Goal: Task Accomplishment & Management: Manage account settings

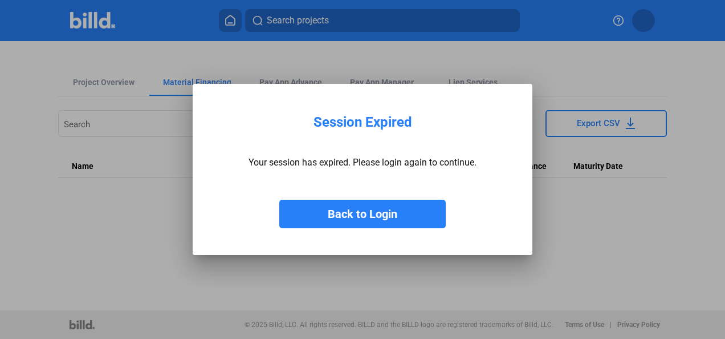
click at [380, 216] on button "Back to Login" at bounding box center [362, 214] width 167 height 29
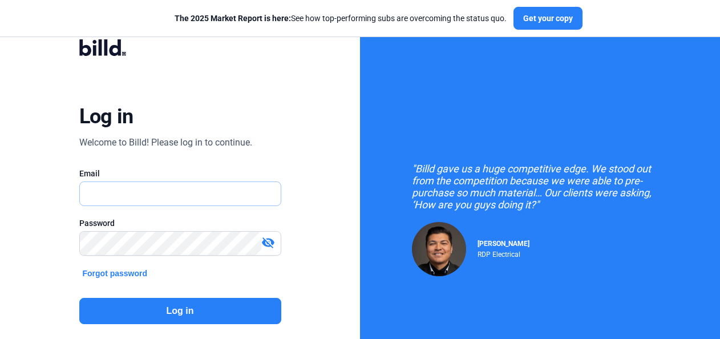
type input "[PERSON_NAME][EMAIL_ADDRESS][DOMAIN_NAME]"
click at [191, 308] on button "Log in" at bounding box center [180, 311] width 202 height 26
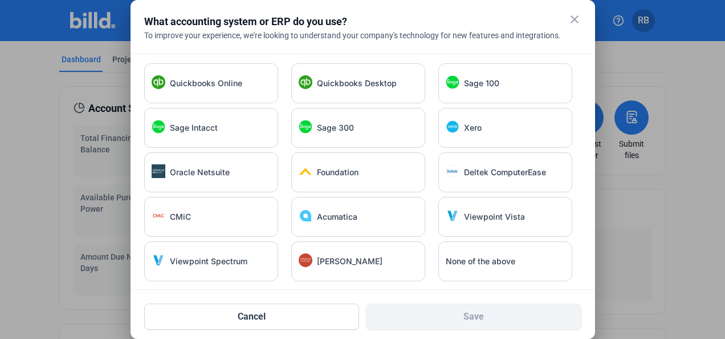
click at [573, 19] on mat-icon "close" at bounding box center [575, 20] width 14 height 14
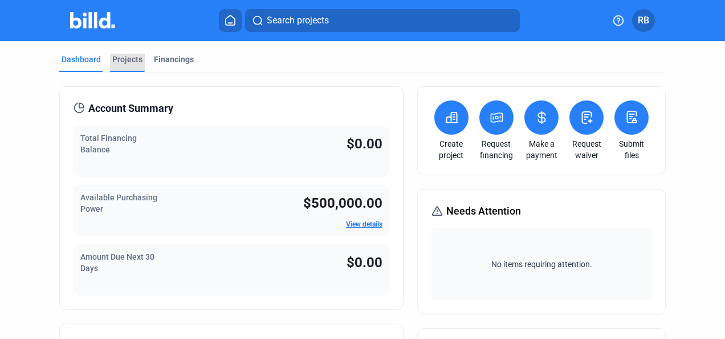
click at [127, 56] on div "Projects" at bounding box center [127, 59] width 30 height 11
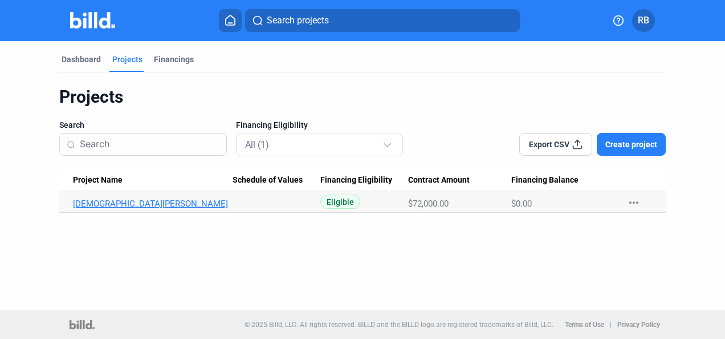
click at [123, 205] on link "[DEMOGRAPHIC_DATA][PERSON_NAME]" at bounding box center [153, 203] width 160 height 10
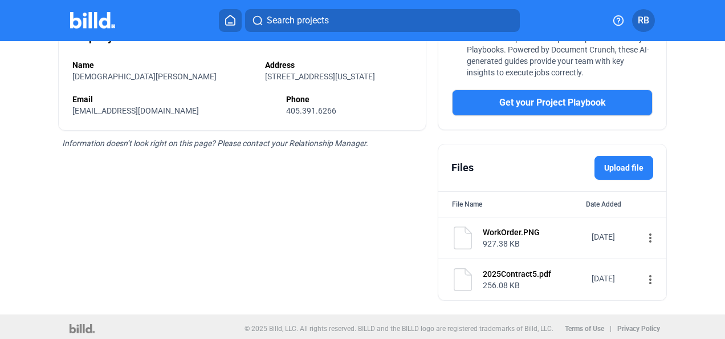
scroll to position [344, 0]
click at [620, 164] on label "Upload file" at bounding box center [624, 167] width 59 height 24
click at [0, 0] on input "Upload file" at bounding box center [0, 0] width 0 height 0
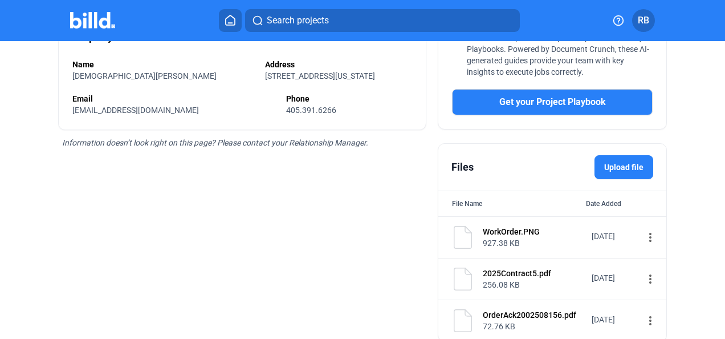
scroll to position [385, 0]
